Goal: Find specific page/section: Find specific page/section

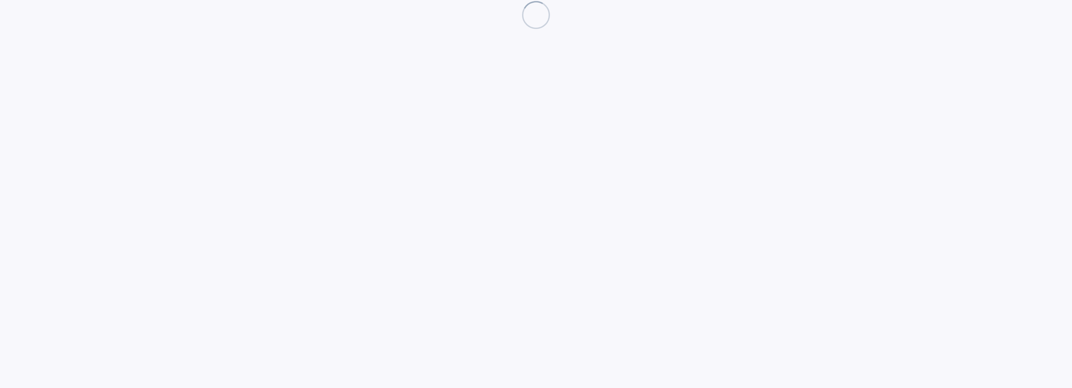
click at [260, 167] on div at bounding box center [536, 194] width 1072 height 388
